Goal: Task Accomplishment & Management: Manage account settings

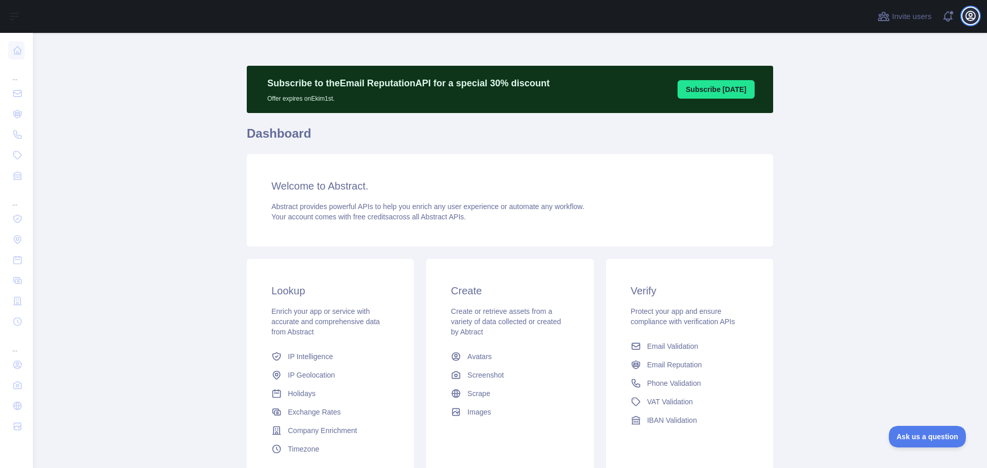
click at [971, 15] on icon "button" at bounding box center [970, 15] width 9 height 9
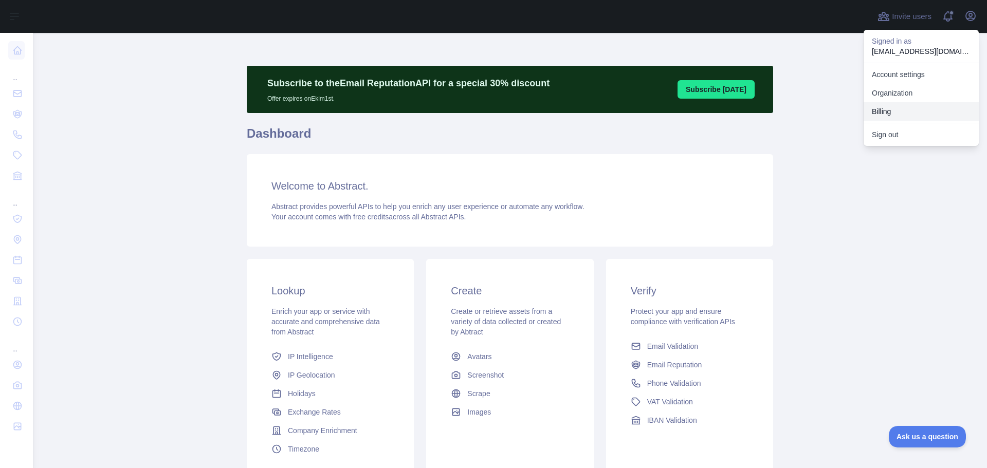
click at [912, 110] on button "Billing" at bounding box center [920, 111] width 115 height 18
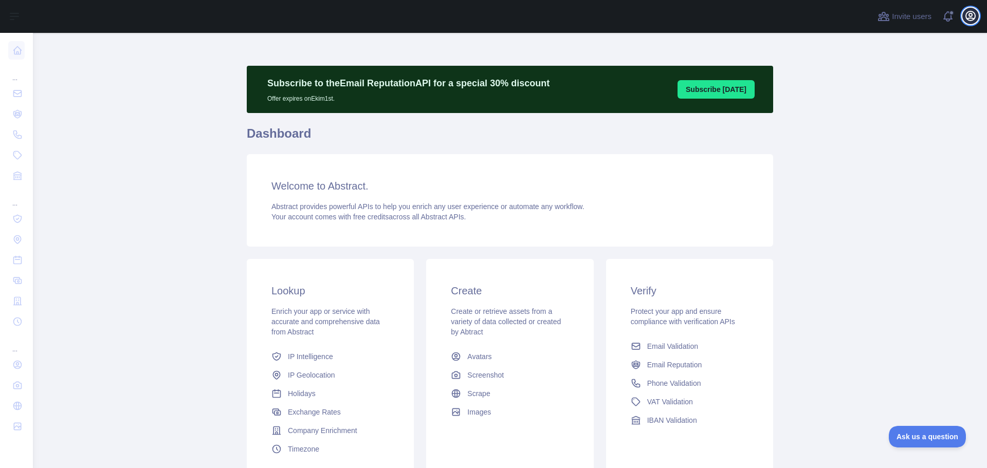
click at [972, 12] on icon "button" at bounding box center [970, 16] width 12 height 12
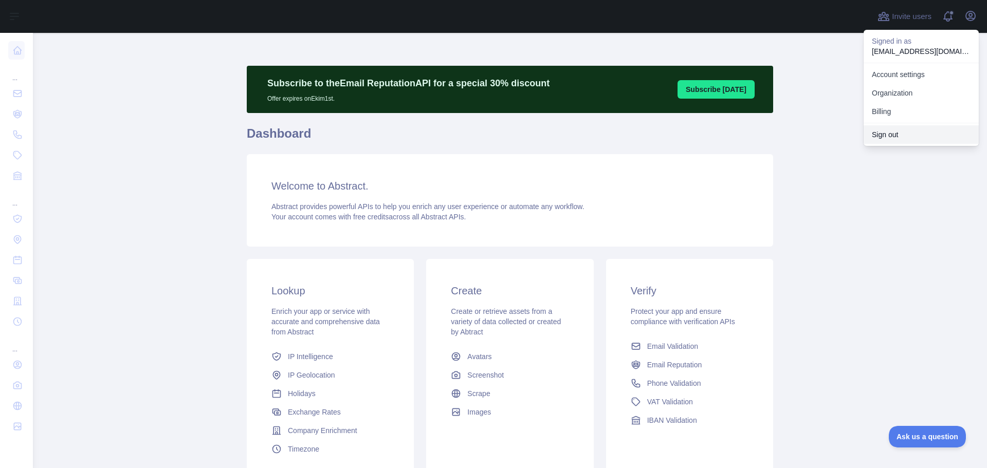
click at [878, 128] on button "Sign out" at bounding box center [920, 134] width 115 height 18
